Goal: Subscribe to service/newsletter

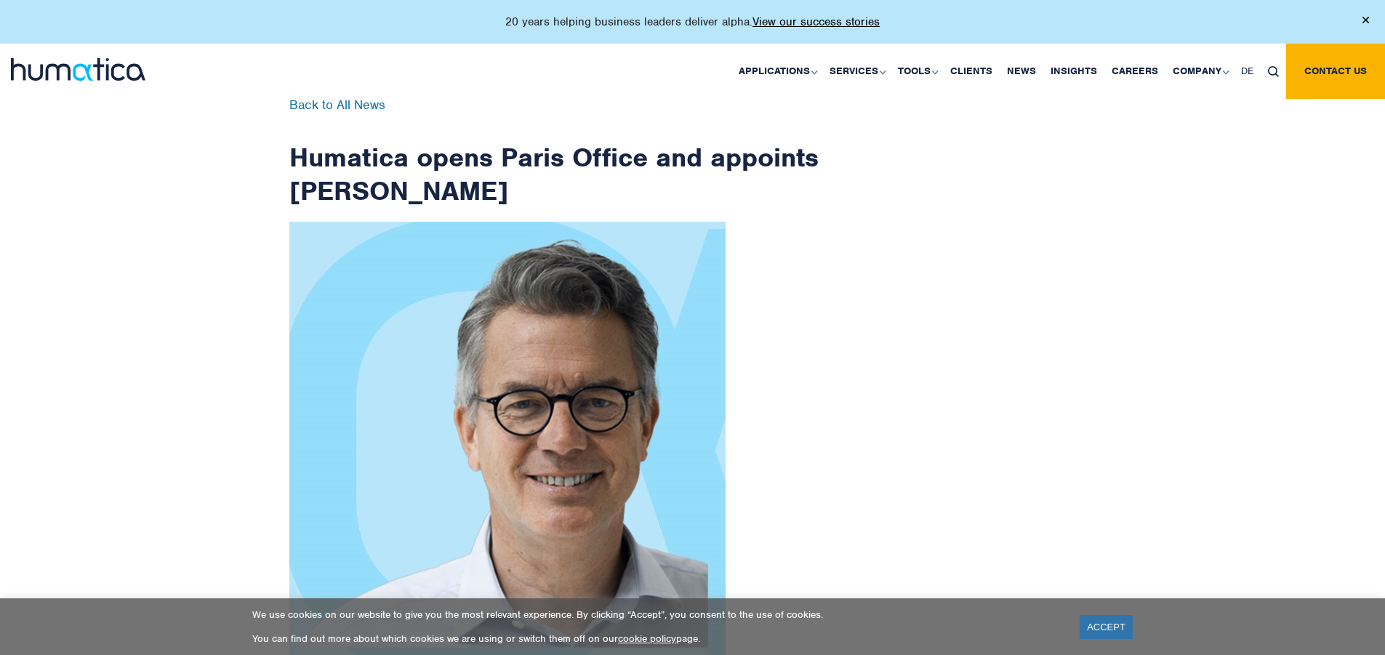
scroll to position [2319, 0]
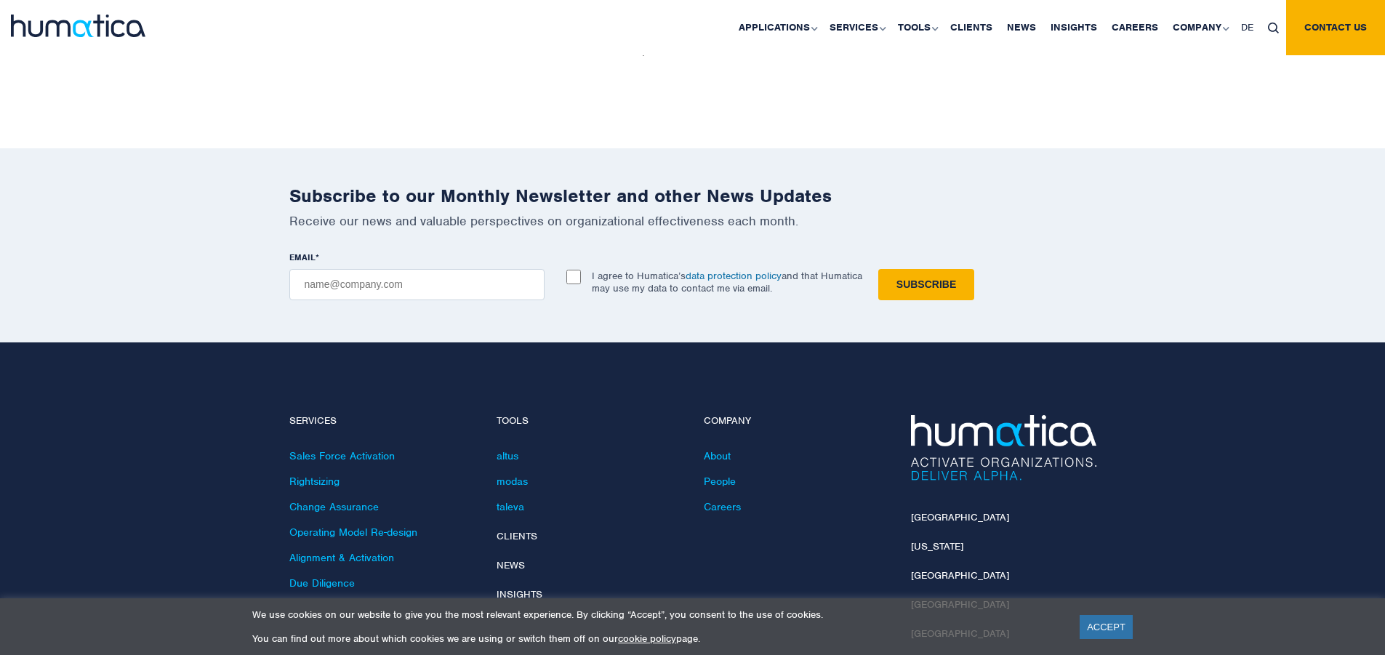
checkbox input "true"
type input "[EMAIL_ADDRESS][DOMAIN_NAME]"
click at [878, 269] on input "Subscribe" at bounding box center [926, 284] width 96 height 31
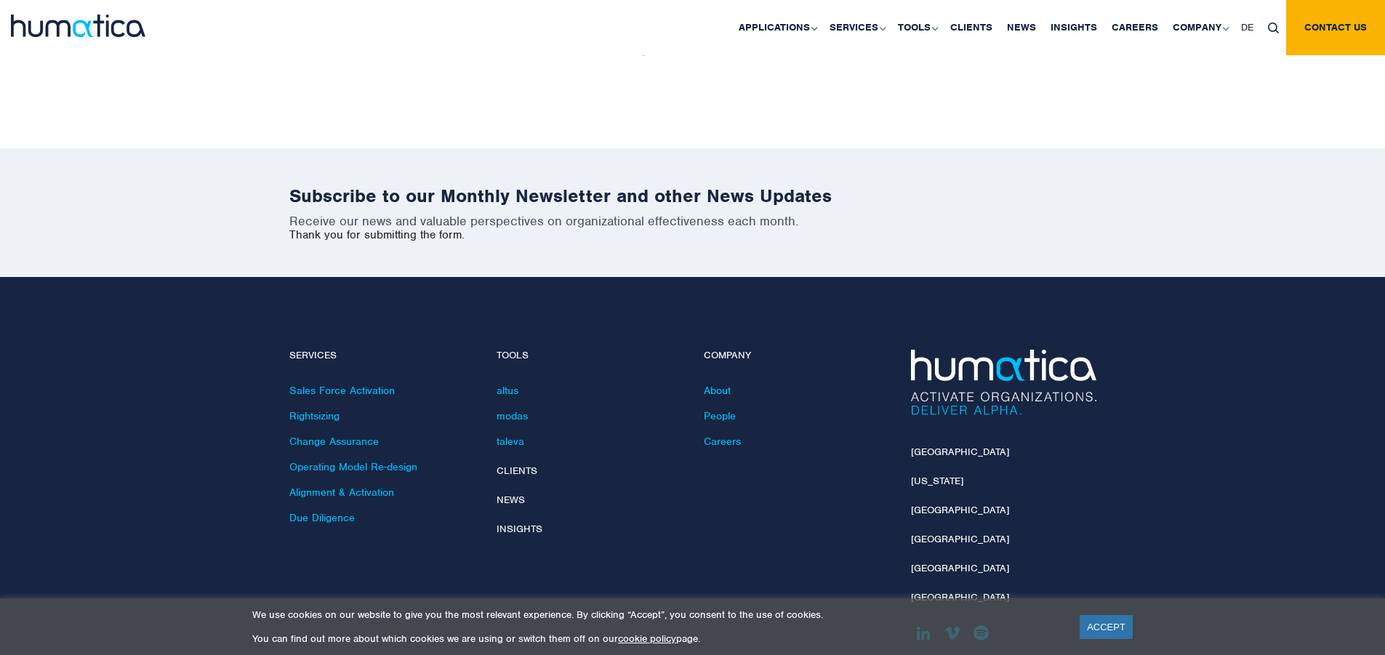
scroll to position [2253, 0]
